Goal: Use online tool/utility: Utilize a website feature to perform a specific function

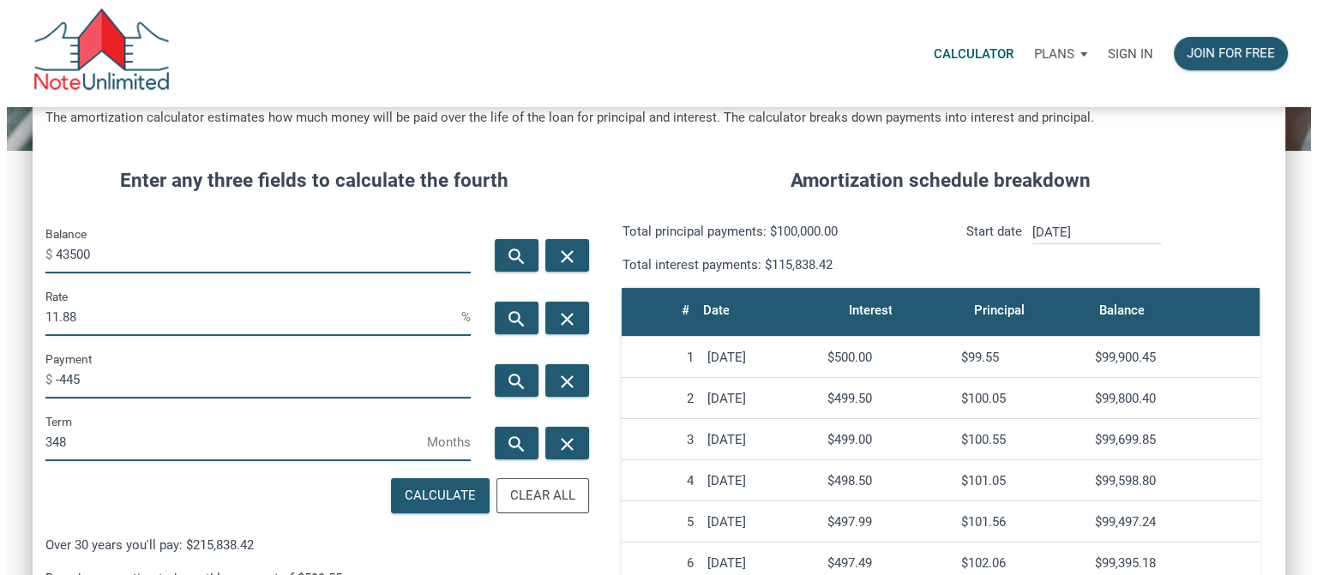
scroll to position [171, 0]
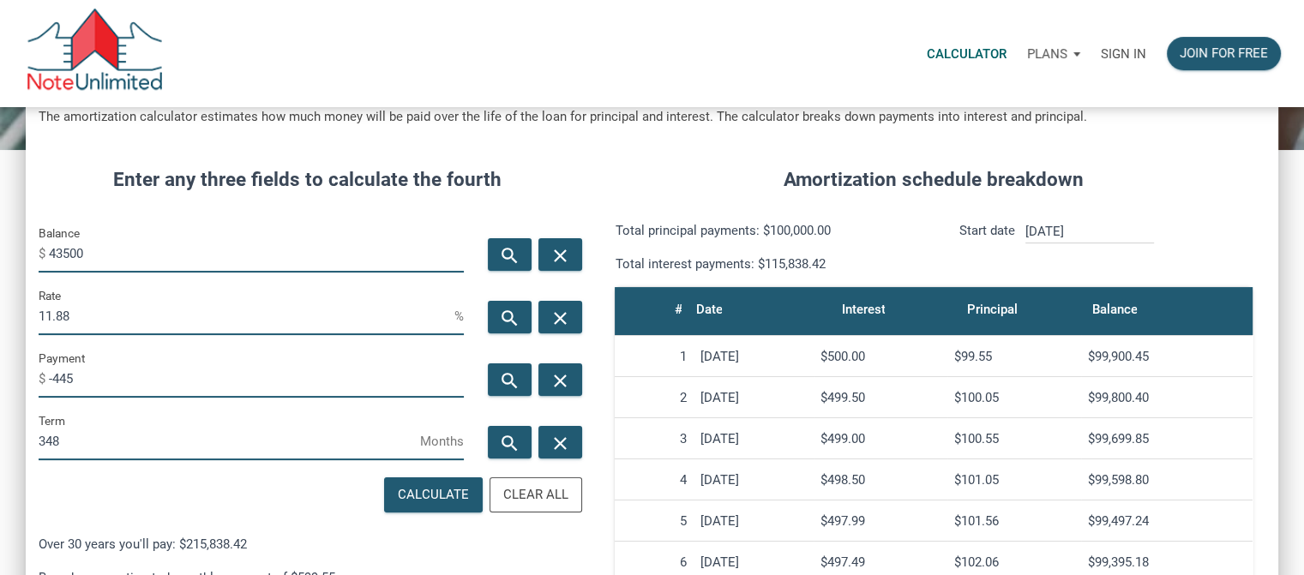
click at [100, 371] on input "-445" at bounding box center [256, 378] width 415 height 39
type input "-44"
type input "100000"
type input "6"
type input "-4"
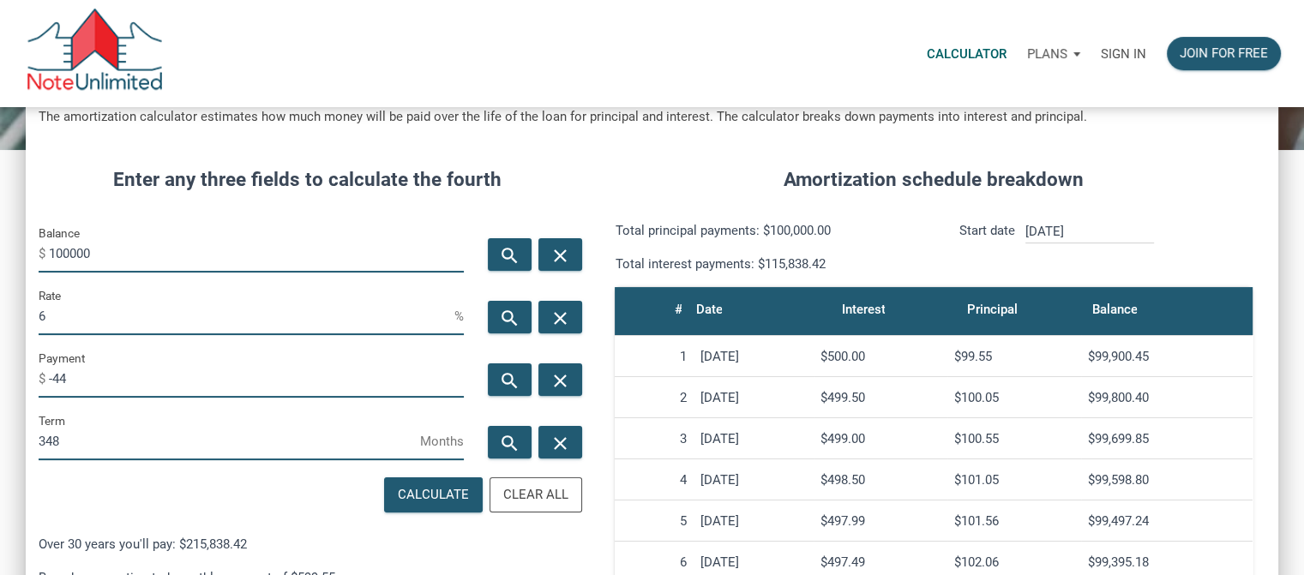
type input "360"
type input "-495"
click at [460, 489] on div "Calculate" at bounding box center [433, 495] width 71 height 20
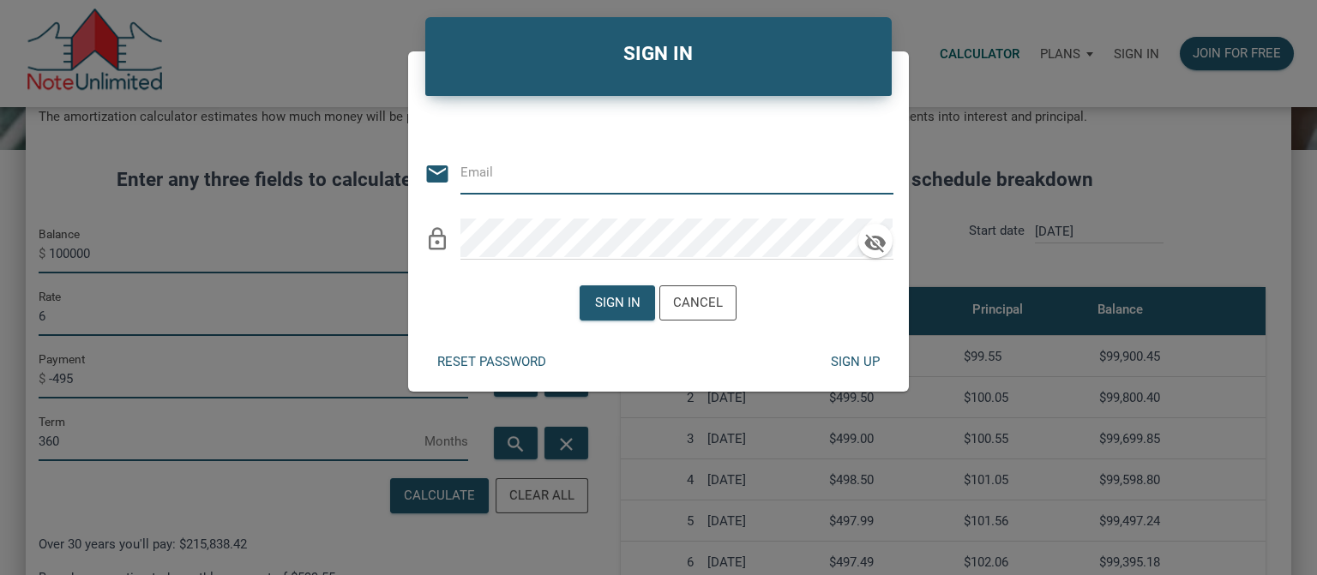
type input "[PERSON_NAME][EMAIL_ADDRESS][DOMAIN_NAME]"
click at [598, 321] on div "Sign in Cancel" at bounding box center [657, 303] width 157 height 44
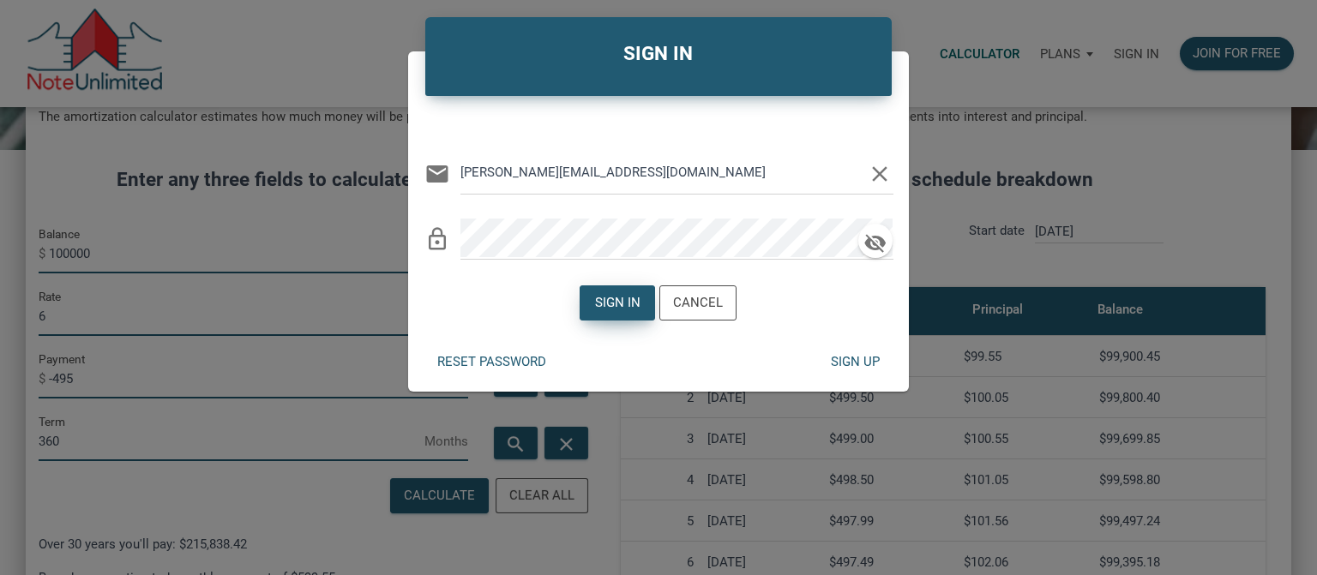
click at [614, 303] on div "Sign in" at bounding box center [617, 303] width 45 height 20
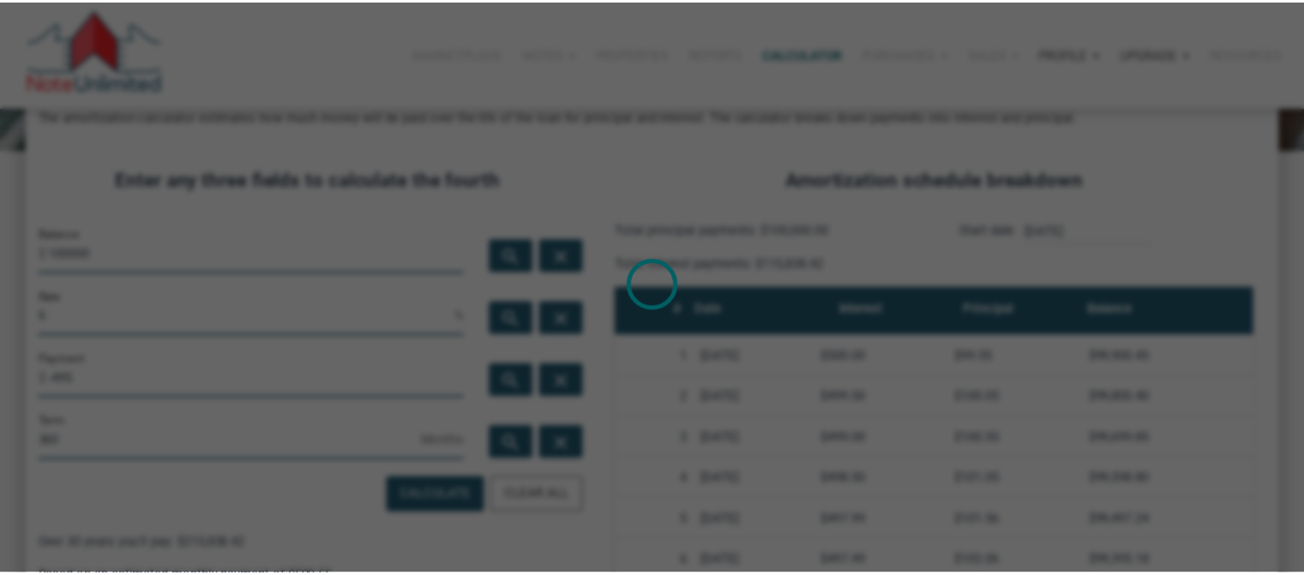
scroll to position [856294, 855891]
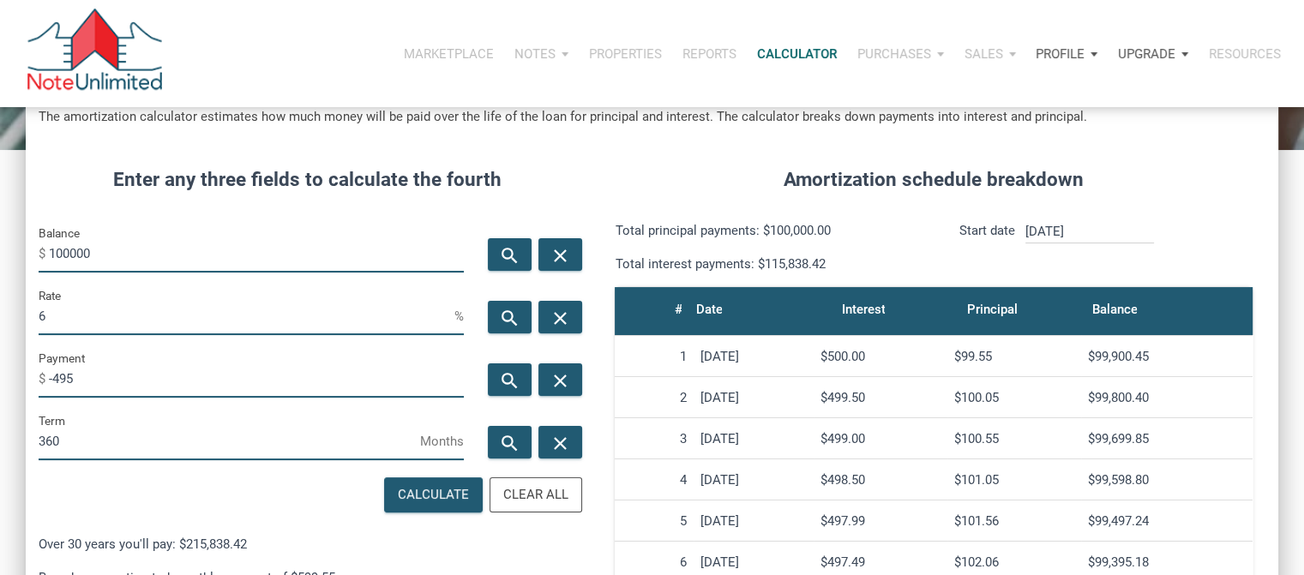
drag, startPoint x: 144, startPoint y: 452, endPoint x: 10, endPoint y: 452, distance: 133.7
click at [10, 452] on div "CALCULATOR The amortization calculator estimates how much money will be paid ov…" at bounding box center [652, 442] width 1304 height 1012
type input "348"
click at [525, 312] on div "search" at bounding box center [510, 317] width 44 height 33
type input "4.16"
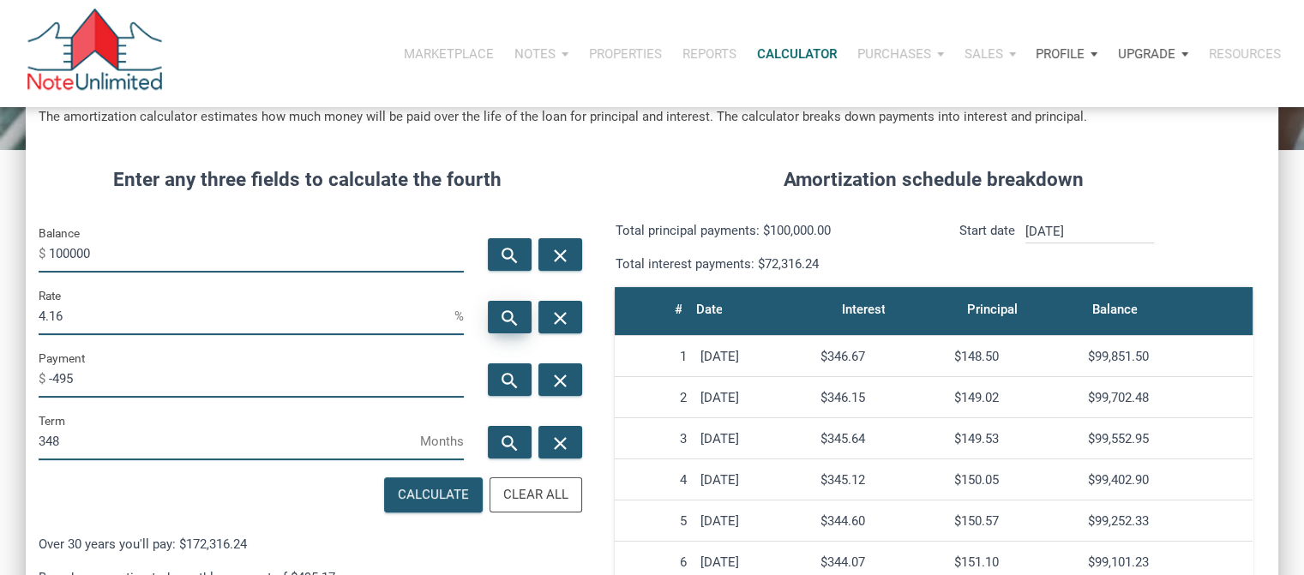
scroll to position [849, 1251]
drag, startPoint x: 127, startPoint y: 246, endPoint x: 41, endPoint y: 249, distance: 85.8
click at [41, 249] on div "Balance $ 100000" at bounding box center [251, 248] width 425 height 50
type input "43500"
click at [512, 321] on icon "search" at bounding box center [510, 318] width 21 height 21
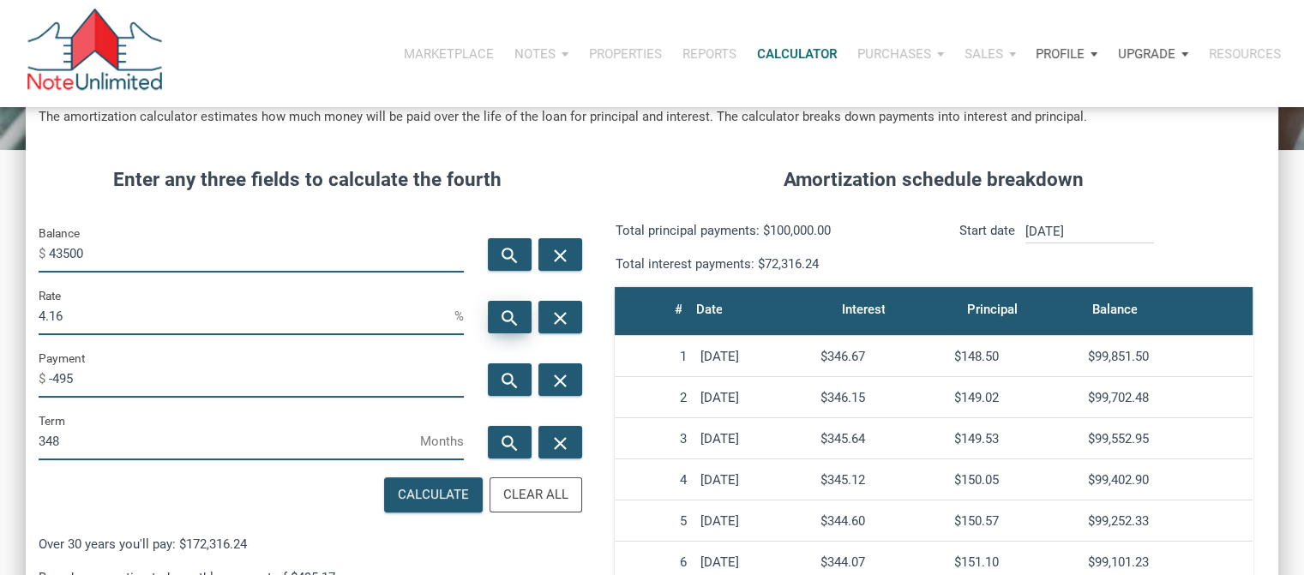
type input "13.37"
drag, startPoint x: 89, startPoint y: 443, endPoint x: 27, endPoint y: 445, distance: 61.7
click at [27, 445] on div "Term 348 Months" at bounding box center [251, 442] width 451 height 63
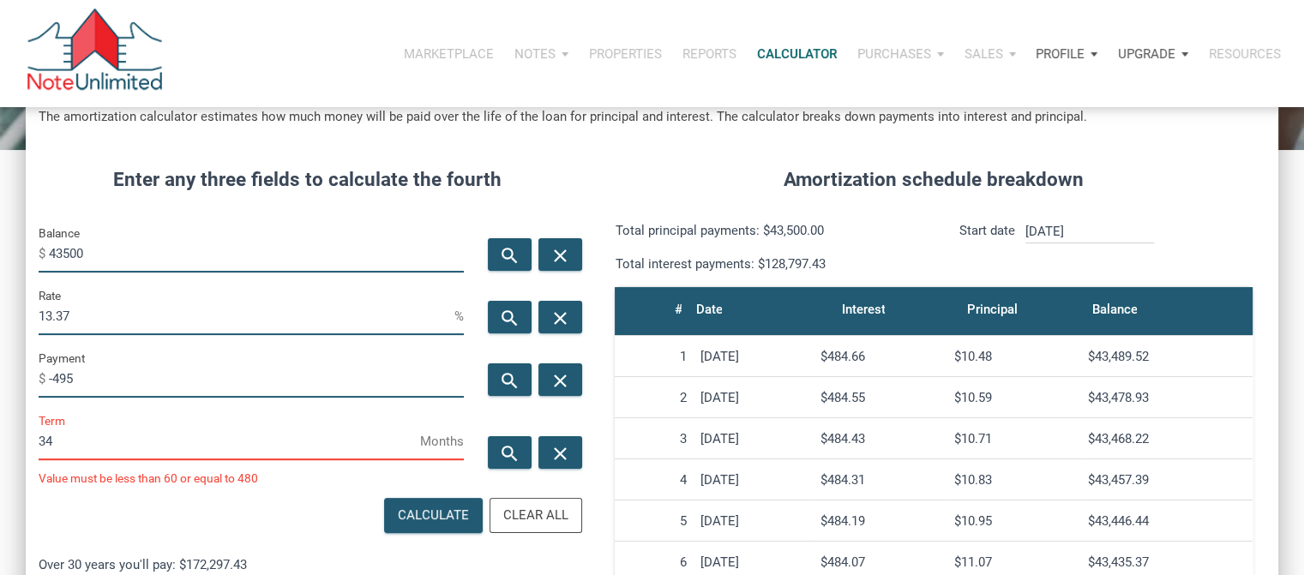
scroll to position [869, 1251]
type input "348"
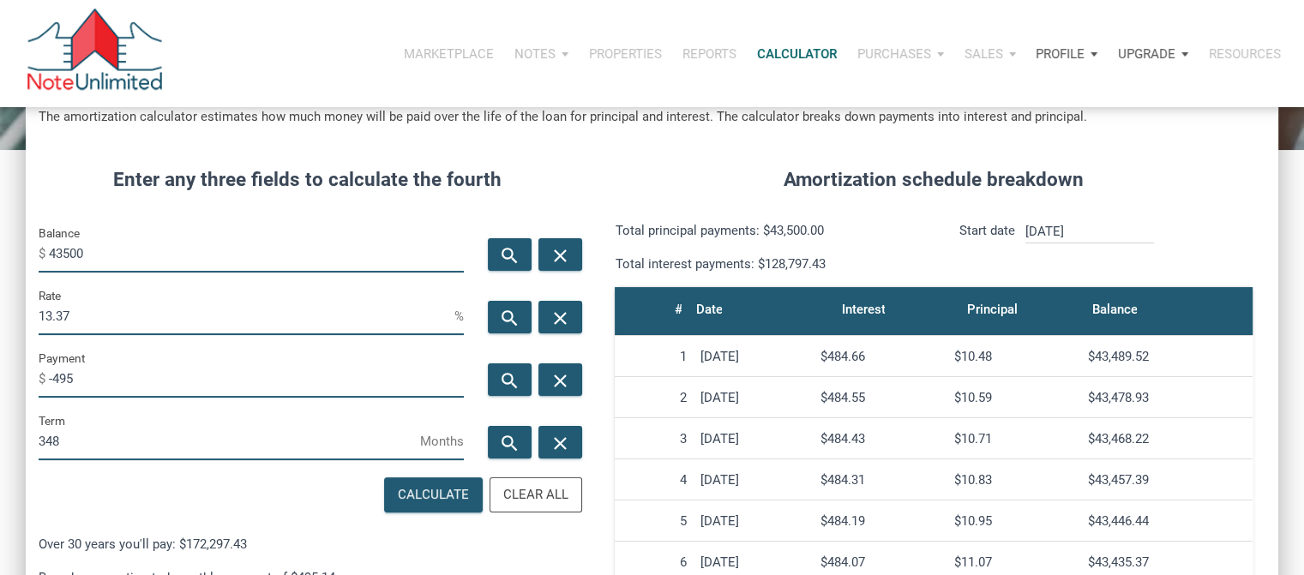
scroll to position [856294, 855891]
click at [507, 317] on icon "search" at bounding box center [510, 318] width 21 height 21
drag, startPoint x: 98, startPoint y: 317, endPoint x: 0, endPoint y: 312, distance: 97.8
click at [0, 312] on div "CALCULATOR The amortization calculator estimates how much money will be paid ov…" at bounding box center [652, 442] width 1304 height 1012
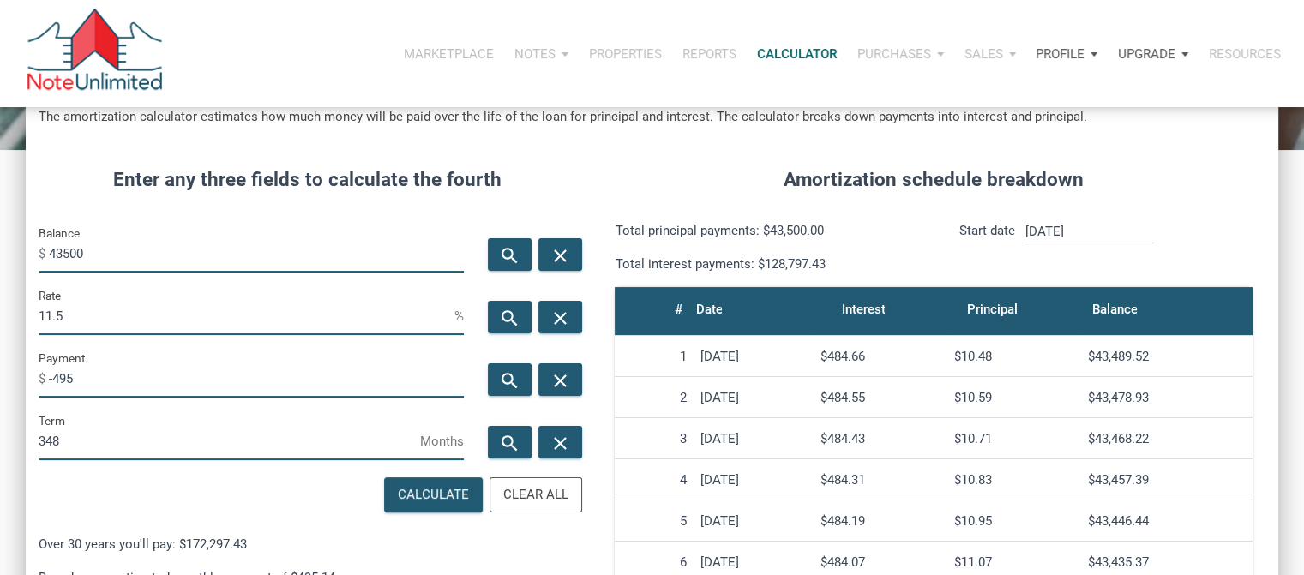
scroll to position [856294, 855891]
type input "11.5"
click at [513, 387] on icon "search" at bounding box center [510, 380] width 21 height 21
type input "-432.53"
